Goal: Task Accomplishment & Management: Use online tool/utility

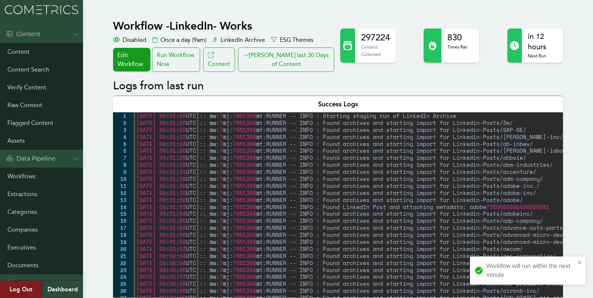
scroll to position [486, 0]
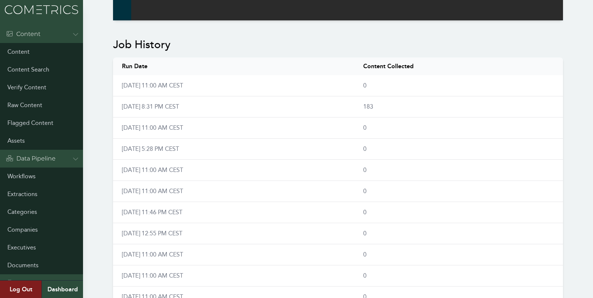
click at [254, 25] on div "Workflow - LinkedIn- Works Disabled Once a day (9am) LinkedIn Archive ESG Theme…" at bounding box center [338, 17] width 450 height 967
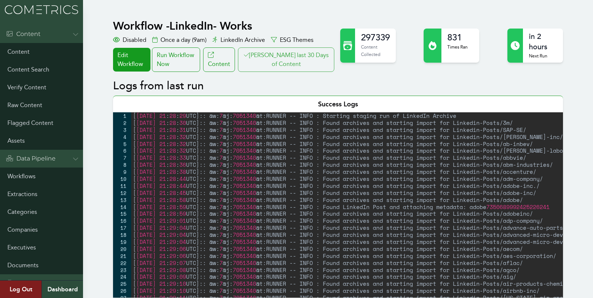
click at [282, 67] on button "[PERSON_NAME] last 30 Days of Content" at bounding box center [286, 59] width 96 height 24
click at [26, 176] on link "Workflows" at bounding box center [41, 177] width 83 height 18
